Goal: Navigation & Orientation: Find specific page/section

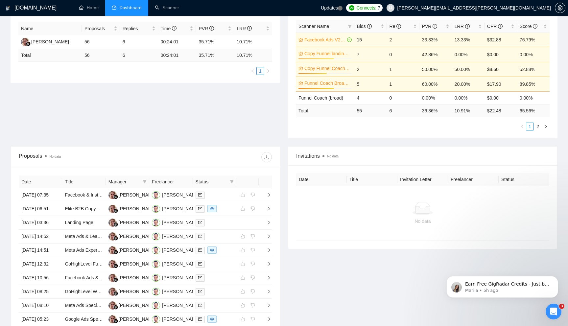
scroll to position [183, 0]
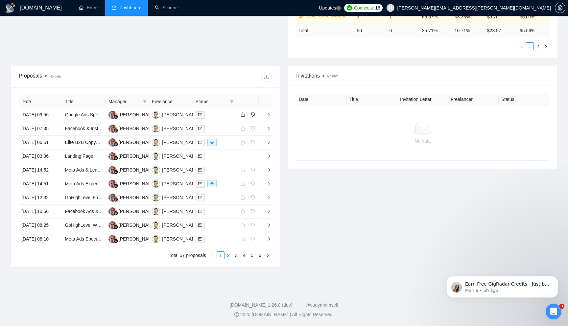
scroll to position [226, 0]
click at [269, 126] on icon "right" at bounding box center [268, 128] width 5 height 5
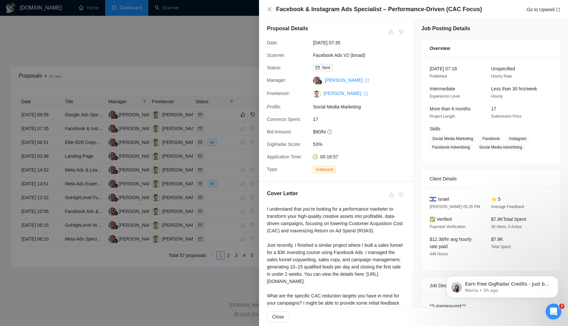
scroll to position [1, 0]
click at [213, 57] on div at bounding box center [284, 163] width 568 height 326
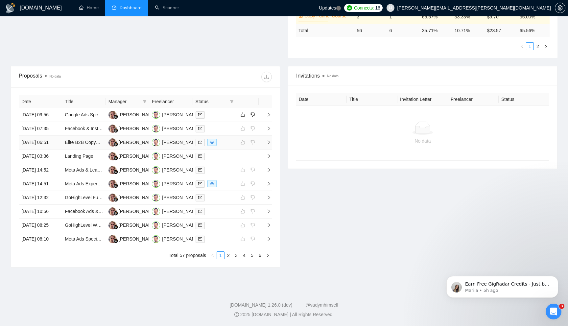
click at [270, 137] on td at bounding box center [265, 143] width 13 height 14
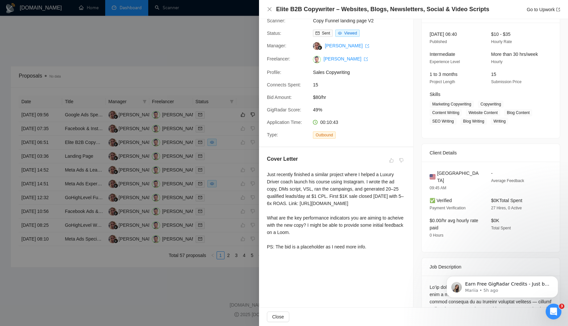
scroll to position [38, 0]
click at [218, 57] on div at bounding box center [284, 163] width 568 height 326
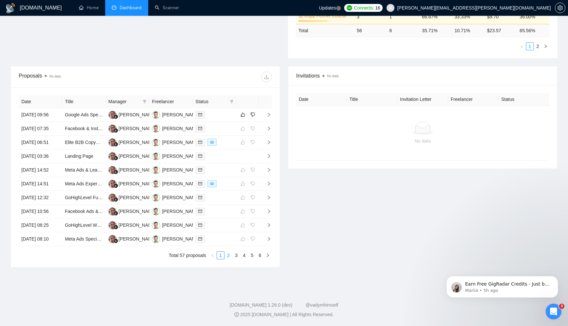
click at [230, 259] on link "2" at bounding box center [228, 255] width 7 height 7
click at [268, 127] on icon "right" at bounding box center [269, 129] width 2 height 4
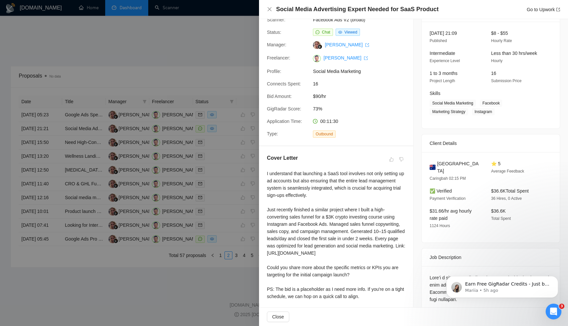
click at [230, 63] on div at bounding box center [284, 163] width 568 height 326
